Goal: Find specific page/section: Find specific page/section

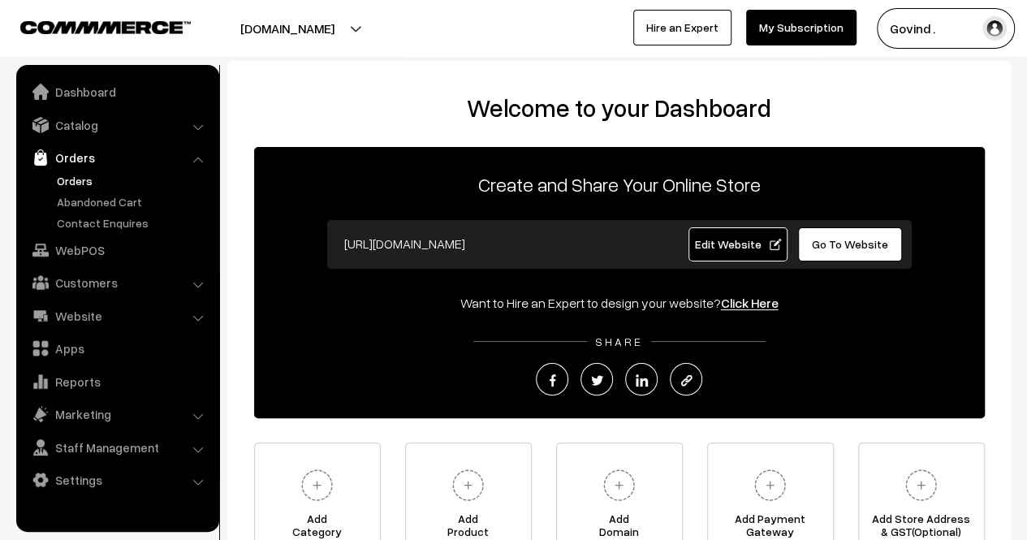
click at [77, 178] on link "Orders" at bounding box center [133, 180] width 161 height 17
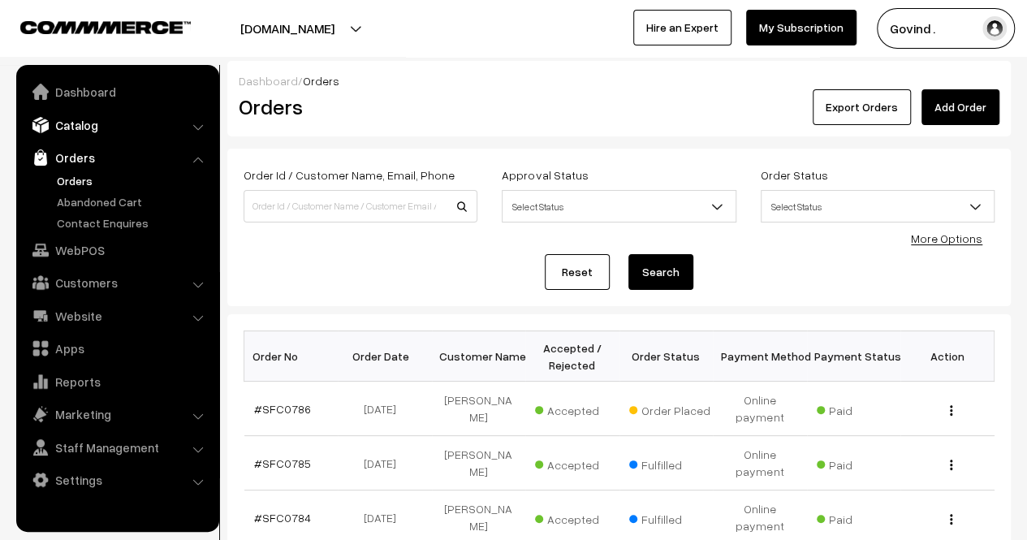
click at [88, 134] on link "Catalog" at bounding box center [116, 124] width 193 height 29
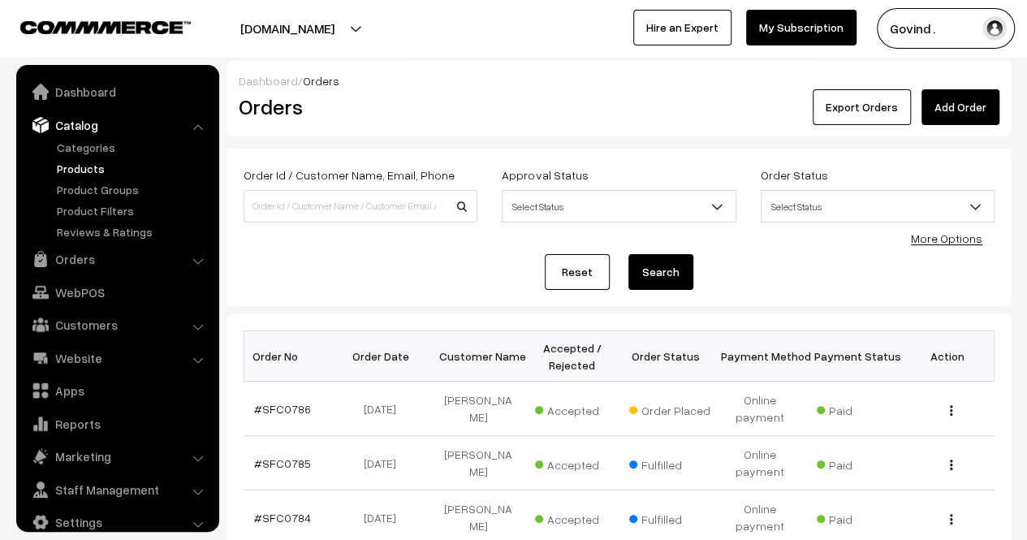
click at [87, 168] on link "Products" at bounding box center [133, 168] width 161 height 17
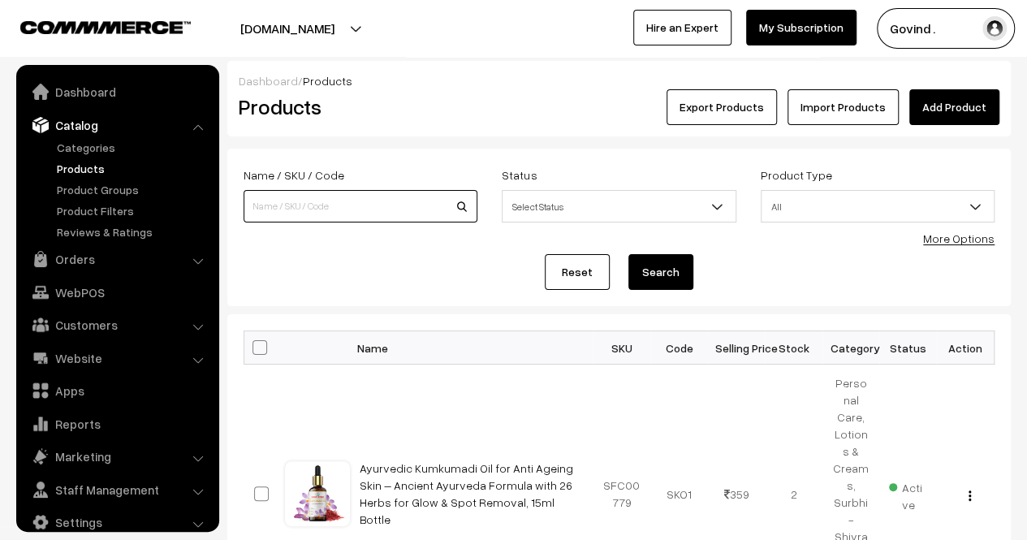
scroll to position [20, 0]
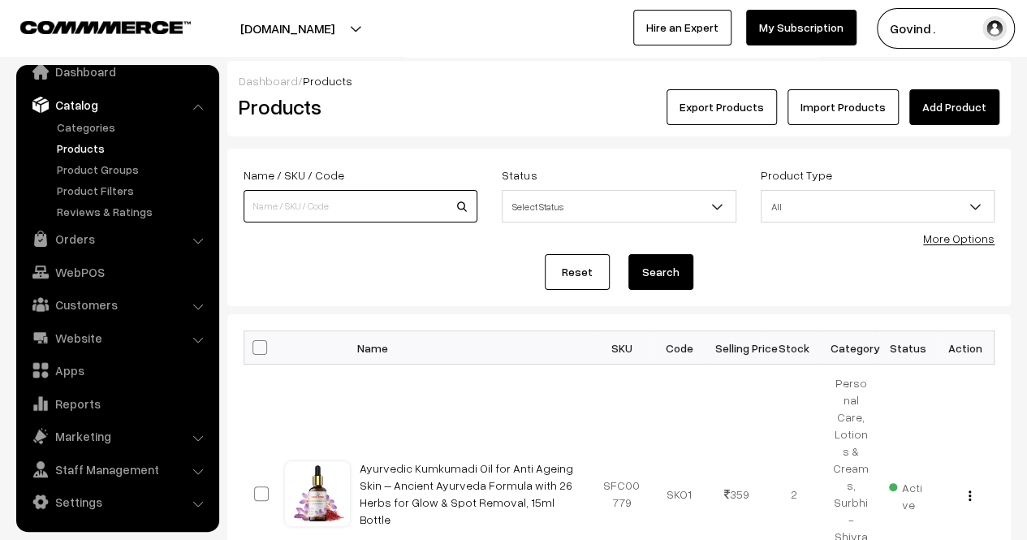
click at [343, 205] on input at bounding box center [361, 206] width 234 height 32
type input "multani"
click at [628, 254] on button "Search" at bounding box center [660, 272] width 65 height 36
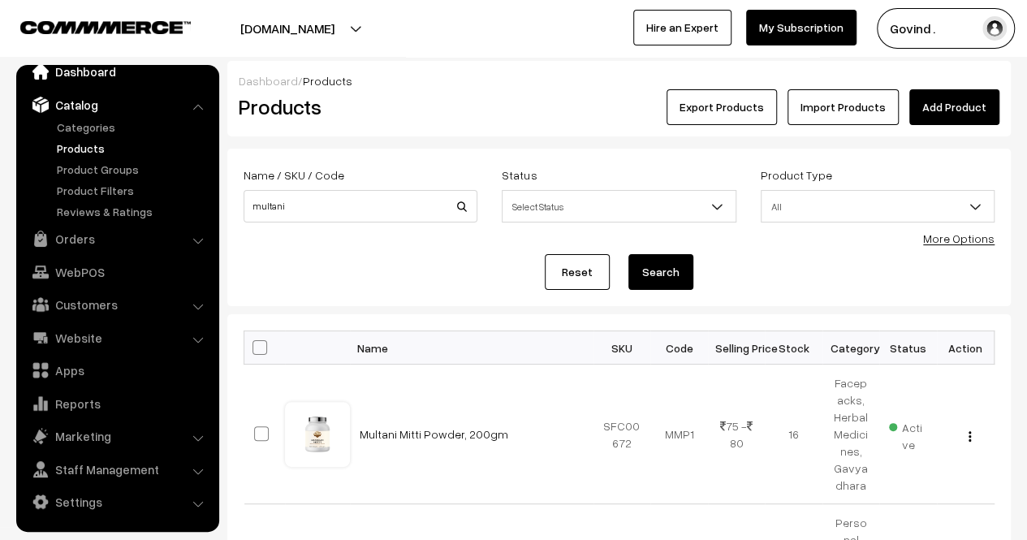
click at [56, 79] on link "Dashboard" at bounding box center [116, 71] width 193 height 29
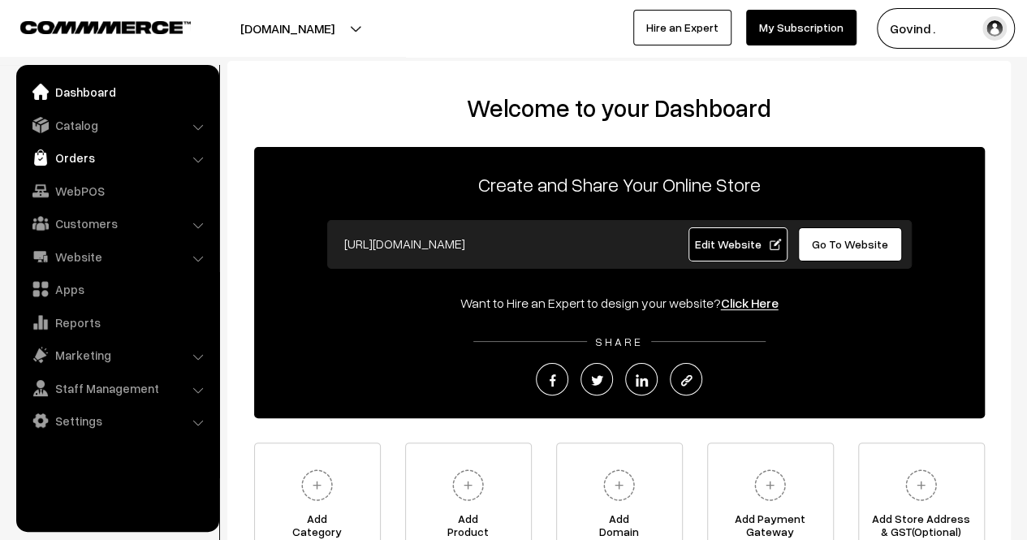
click at [70, 154] on link "Orders" at bounding box center [116, 157] width 193 height 29
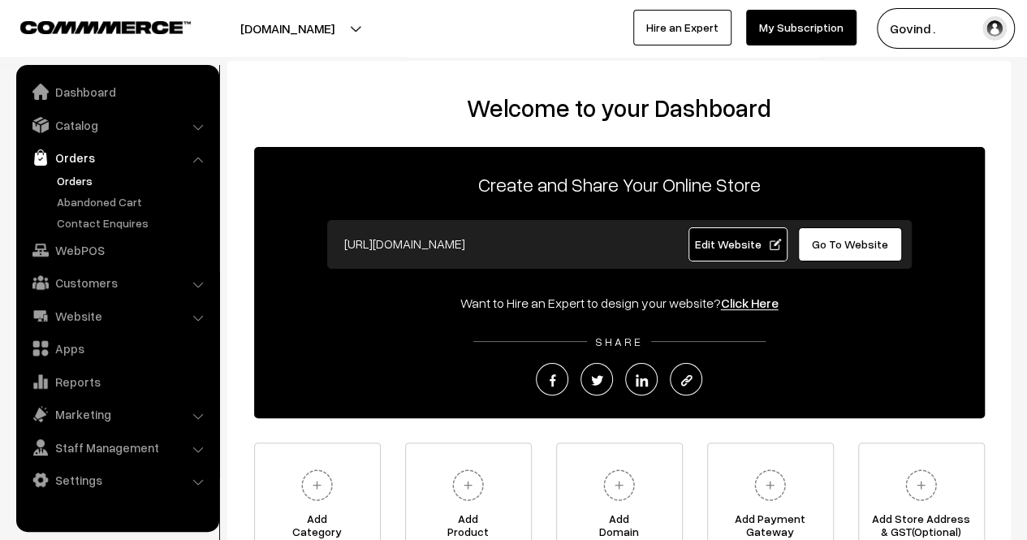
click at [73, 172] on link "Orders" at bounding box center [133, 180] width 161 height 17
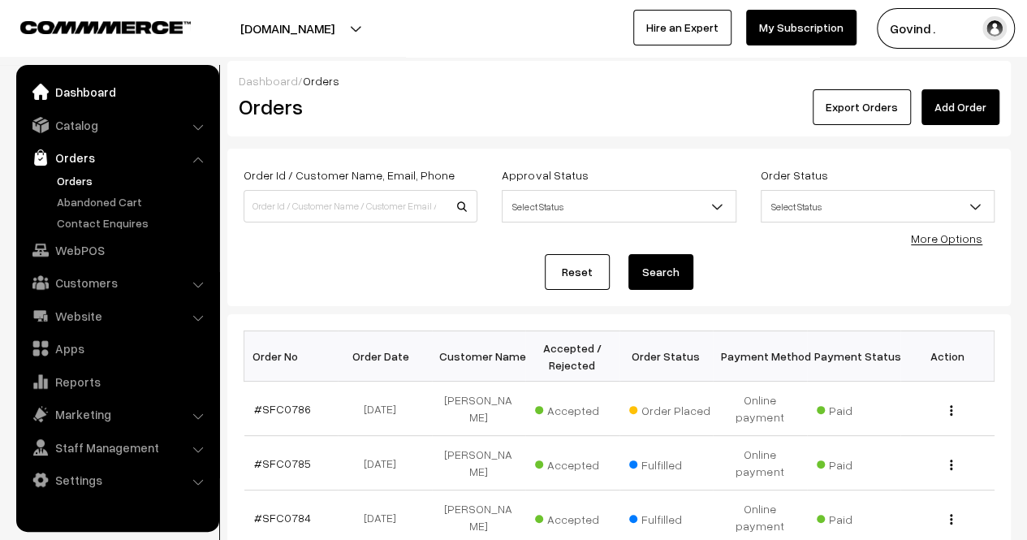
click at [96, 84] on link "Dashboard" at bounding box center [116, 91] width 193 height 29
